Goal: Task Accomplishment & Management: Complete application form

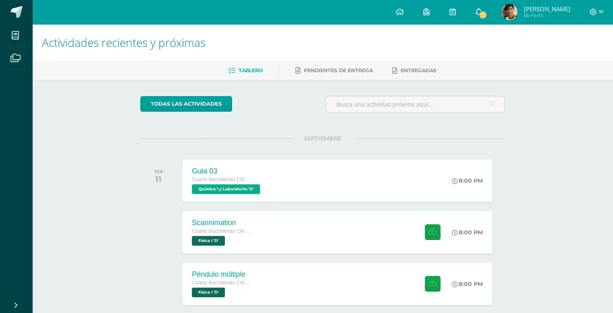
click at [488, 16] on span "1" at bounding box center [483, 14] width 9 height 9
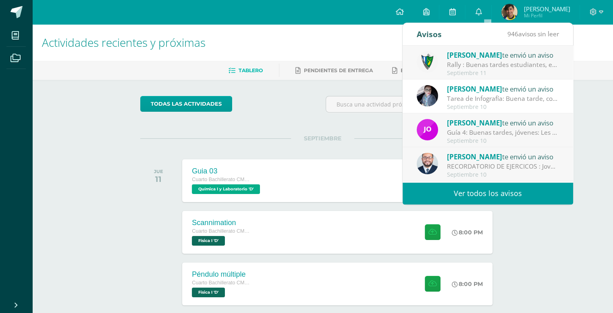
click at [462, 67] on div "Rally : Buenas tardes estudiantes, es un gusto saludarlos. Por este medio se in…" at bounding box center [503, 64] width 112 height 9
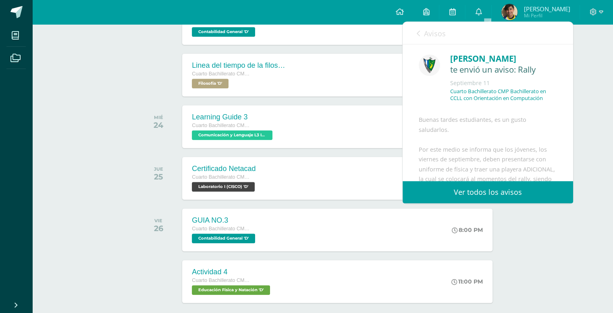
scroll to position [817, 0]
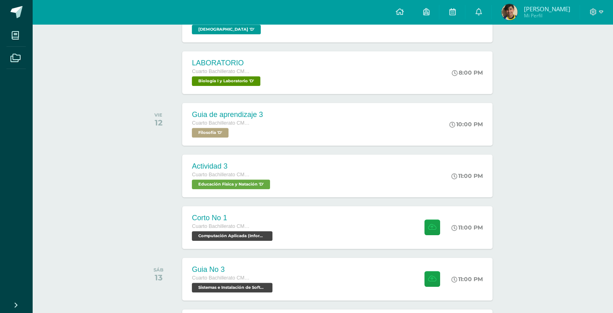
scroll to position [227, 0]
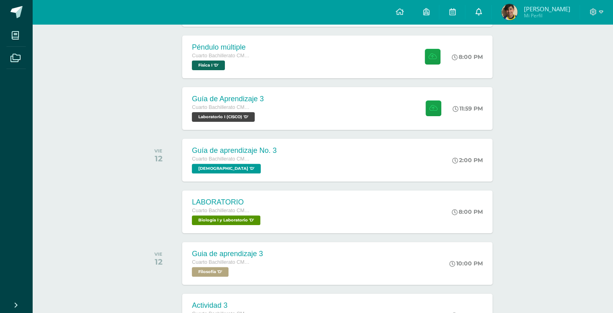
click at [484, 10] on link "0" at bounding box center [479, 12] width 26 height 24
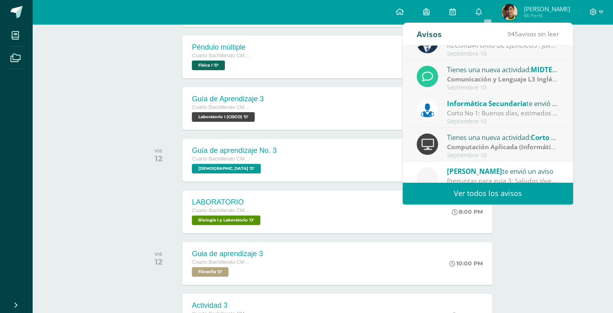
scroll to position [134, 0]
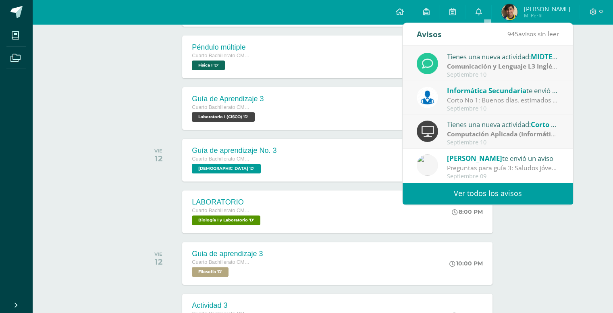
click at [495, 200] on link "Ver todos los avisos" at bounding box center [488, 193] width 171 height 22
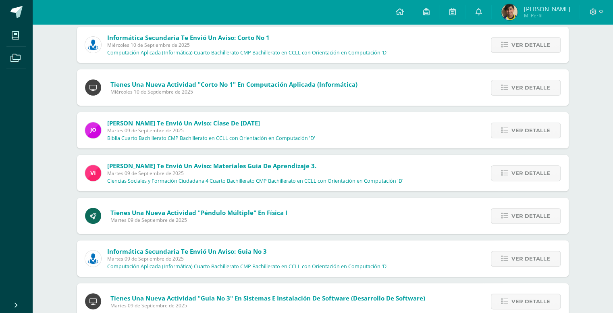
scroll to position [275, 0]
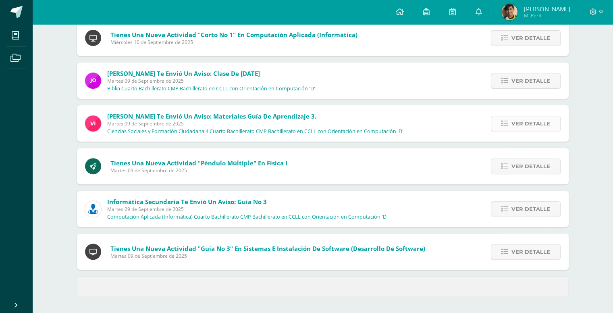
click at [511, 120] on link "Ver detalle" at bounding box center [526, 124] width 70 height 16
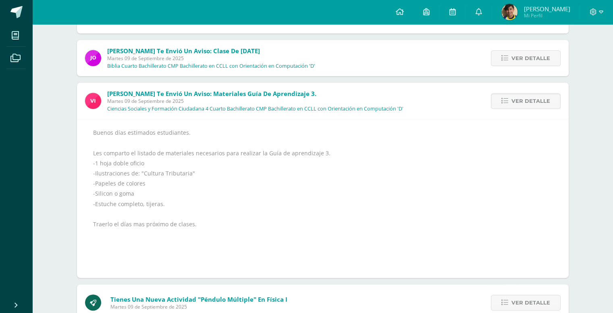
scroll to position [316, 0]
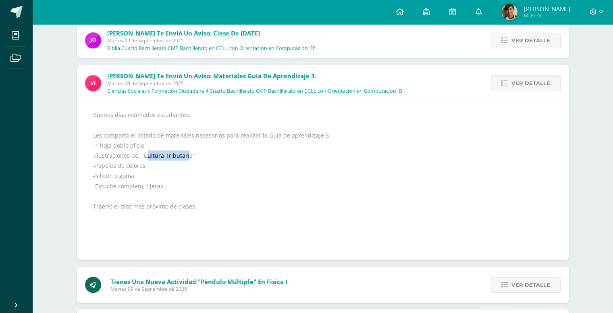
drag, startPoint x: 171, startPoint y: 150, endPoint x: 173, endPoint y: 154, distance: 4.6
click at [145, 152] on div "Buenos días estimados estudiantes. Les comparto el listado de materiales necesa…" at bounding box center [323, 181] width 460 height 142
click at [175, 155] on div "Buenos días estimados estudiantes. Les comparto el listado de materiales necesa…" at bounding box center [323, 181] width 460 height 142
drag, startPoint x: 184, startPoint y: 154, endPoint x: 134, endPoint y: 156, distance: 50.1
click at [134, 156] on div "Buenos días estimados estudiantes. Les comparto el listado de materiales necesa…" at bounding box center [323, 181] width 460 height 142
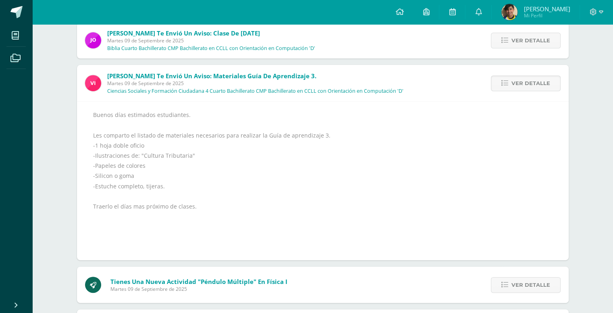
click at [158, 167] on div "Buenos días estimados estudiantes. Les comparto el listado de materiales necesa…" at bounding box center [323, 181] width 460 height 142
drag, startPoint x: 148, startPoint y: 169, endPoint x: 118, endPoint y: 167, distance: 30.8
click at [118, 167] on div "Buenos días estimados estudiantes. Les comparto el listado de materiales necesa…" at bounding box center [323, 181] width 460 height 142
drag, startPoint x: 132, startPoint y: 182, endPoint x: 92, endPoint y: 183, distance: 39.9
click at [92, 183] on div "Buenos días estimados estudiantes. Les comparto el listado de materiales necesa…" at bounding box center [323, 180] width 492 height 159
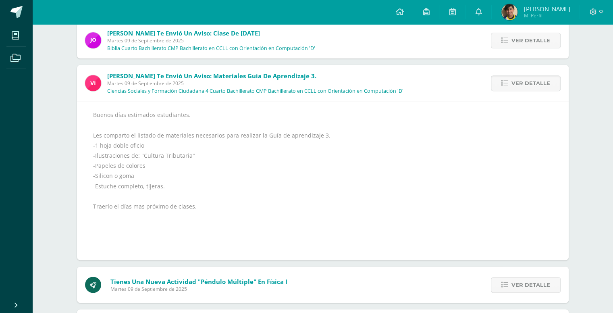
click at [148, 195] on div "Buenos días estimados estudiantes. Les comparto el listado de materiales necesa…" at bounding box center [323, 181] width 460 height 142
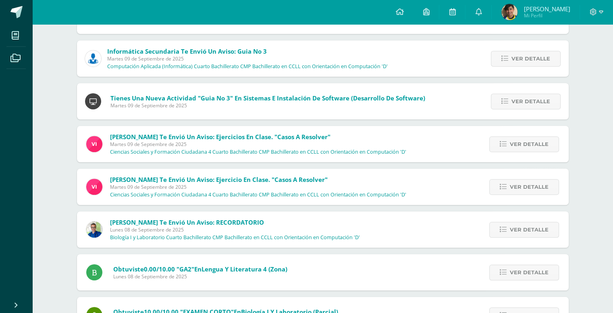
scroll to position [598, 0]
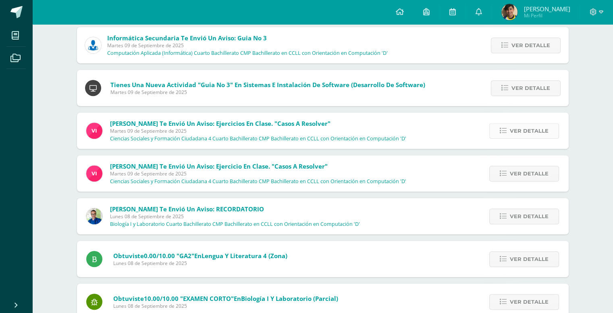
click at [525, 135] on span "Ver detalle" at bounding box center [529, 130] width 39 height 15
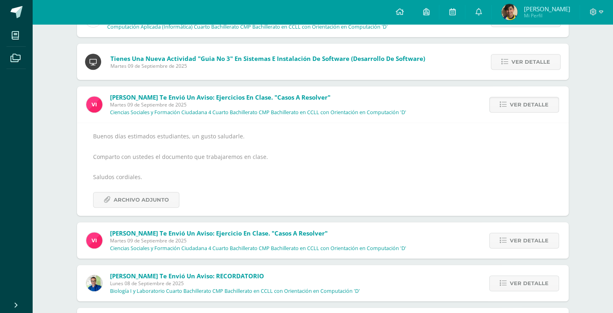
scroll to position [437, 0]
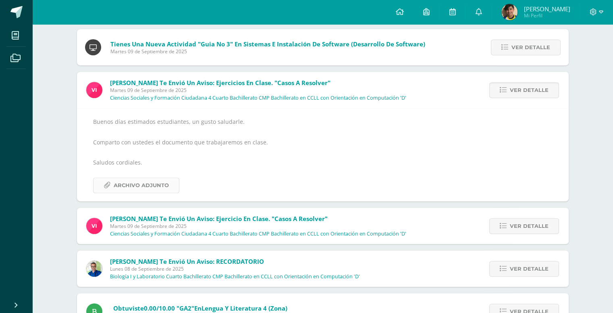
click at [138, 184] on span "Archivo Adjunto" at bounding box center [141, 185] width 55 height 15
click at [536, 226] on span "Ver detalle" at bounding box center [529, 226] width 39 height 15
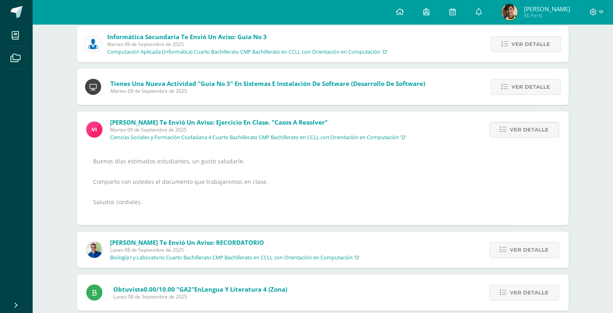
scroll to position [357, 0]
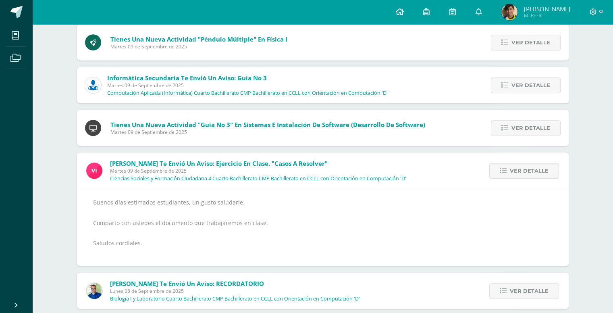
click at [405, 7] on link at bounding box center [399, 12] width 27 height 24
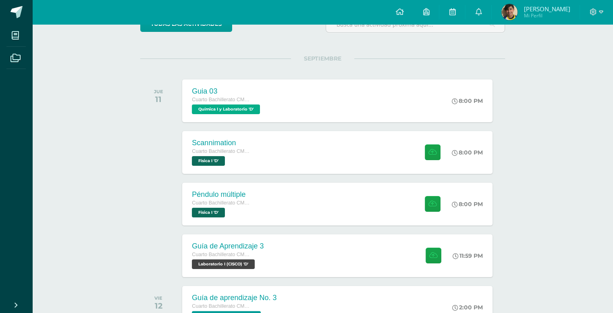
scroll to position [81, 0]
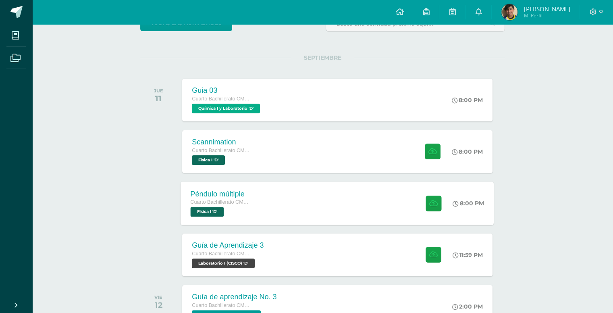
click at [328, 216] on div "Péndulo múltiple Cuarto Bachillerato CMP Bachillerato en CCLL con Orientación e…" at bounding box center [337, 203] width 313 height 43
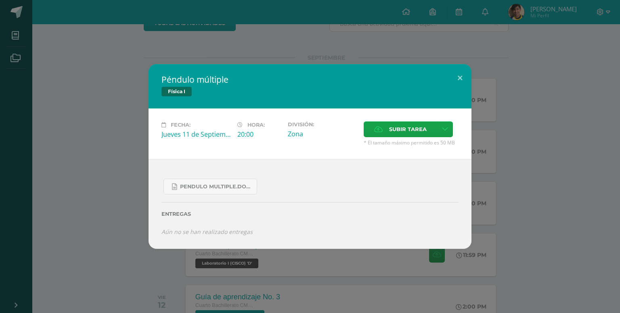
click at [409, 138] on div "Subir tarea" at bounding box center [410, 130] width 95 height 18
click at [407, 138] on div "Subir tarea" at bounding box center [410, 130] width 95 height 18
click at [407, 136] on span "Subir tarea" at bounding box center [408, 129] width 38 height 15
click at [0, 0] on input "Subir tarea" at bounding box center [0, 0] width 0 height 0
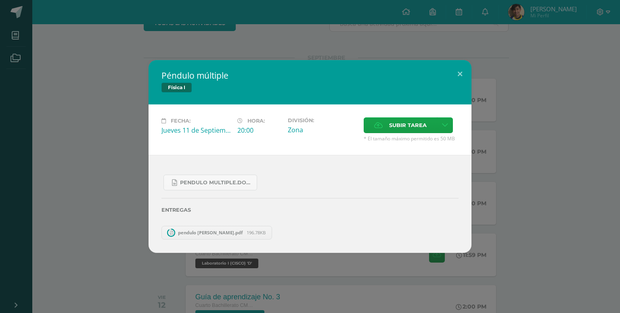
drag, startPoint x: 526, startPoint y: 84, endPoint x: 485, endPoint y: 98, distance: 42.7
click at [524, 85] on div "Péndulo múltiple Física I Fecha: [DATE] Hora: 20:00 División: Zona" at bounding box center [309, 156] width 613 height 192
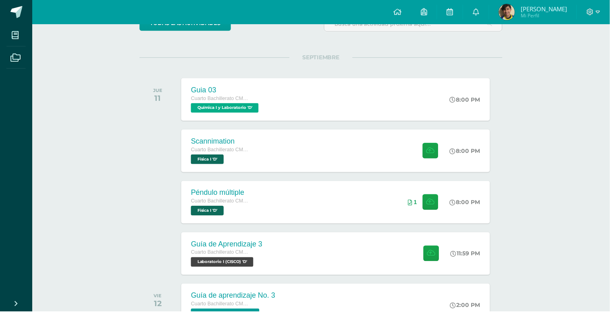
click at [376, 164] on div "Scannimation Cuarto Bachillerato CMP Bachillerato en CCLL con Orientación en Co…" at bounding box center [337, 151] width 310 height 43
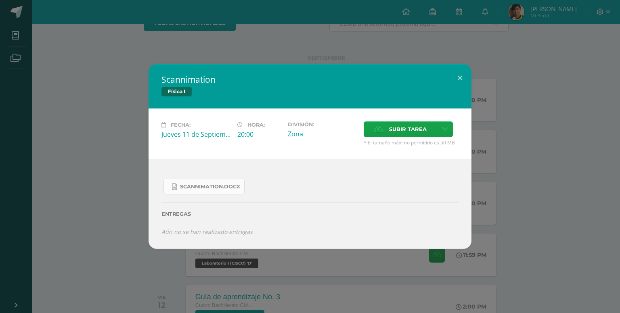
click at [234, 187] on span "Scannimation.docx" at bounding box center [210, 187] width 60 height 6
click at [528, 100] on div "Scannimation Física I Fecha: [DATE] Hora: 20:00 División: Zona Cancelar" at bounding box center [309, 156] width 613 height 184
